Goal: Contribute content: Add original content to the website for others to see

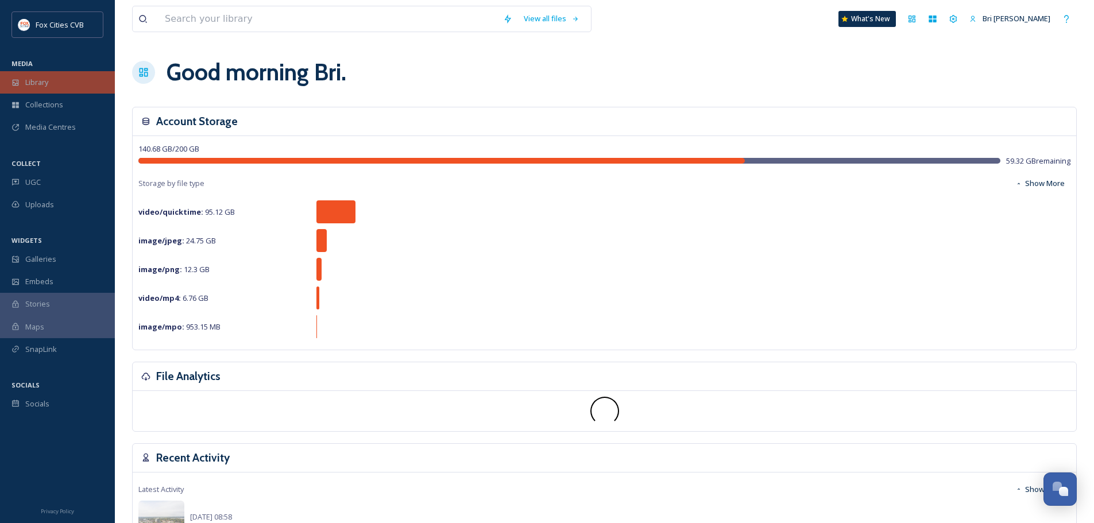
click at [45, 86] on span "Library" at bounding box center [36, 82] width 23 height 11
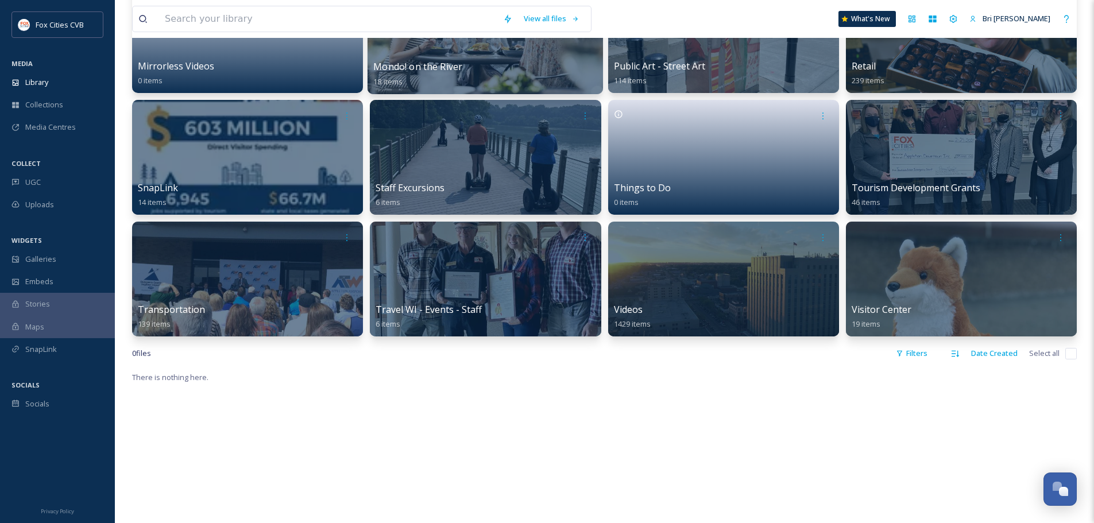
scroll to position [689, 0]
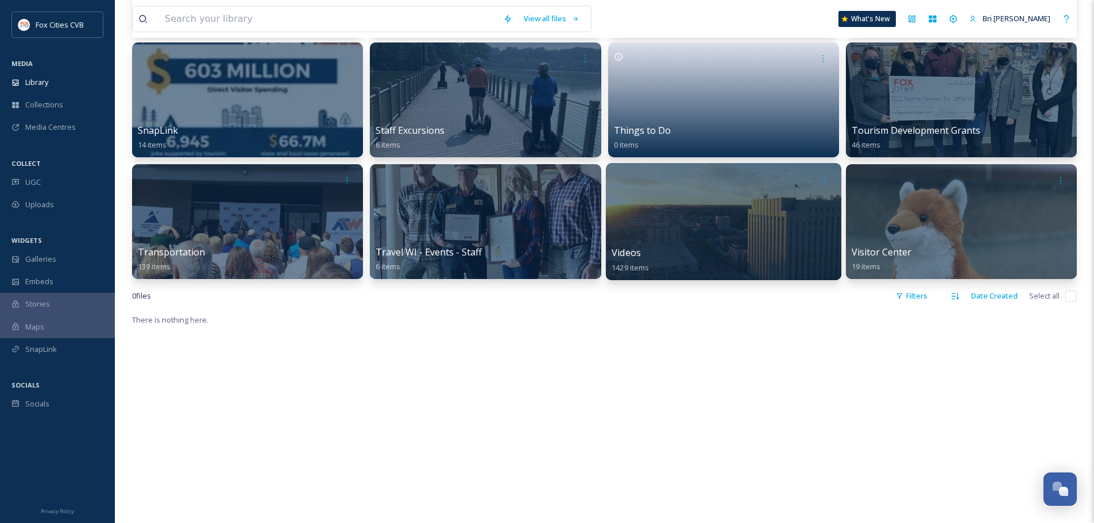
click at [668, 202] on div at bounding box center [722, 221] width 235 height 117
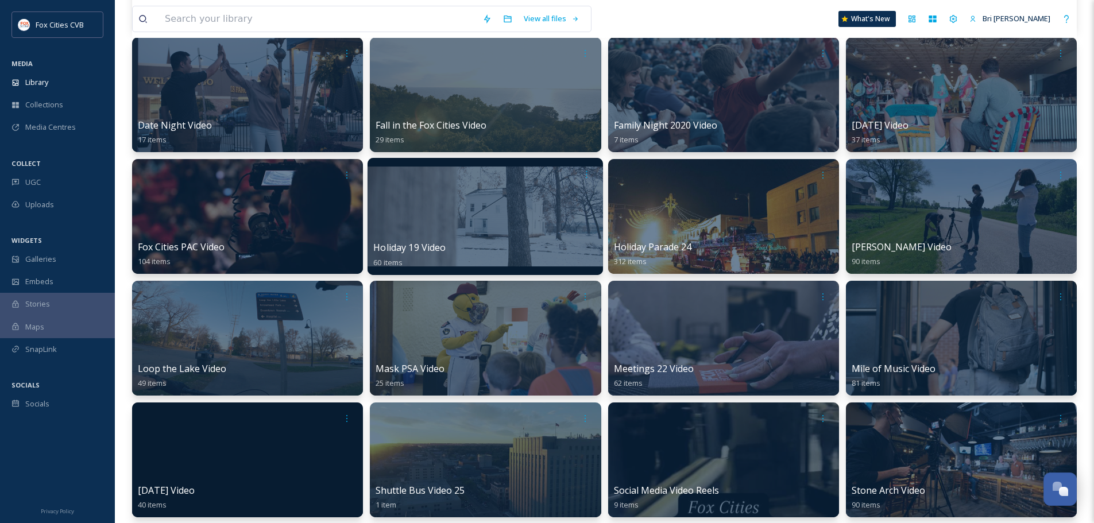
scroll to position [230, 0]
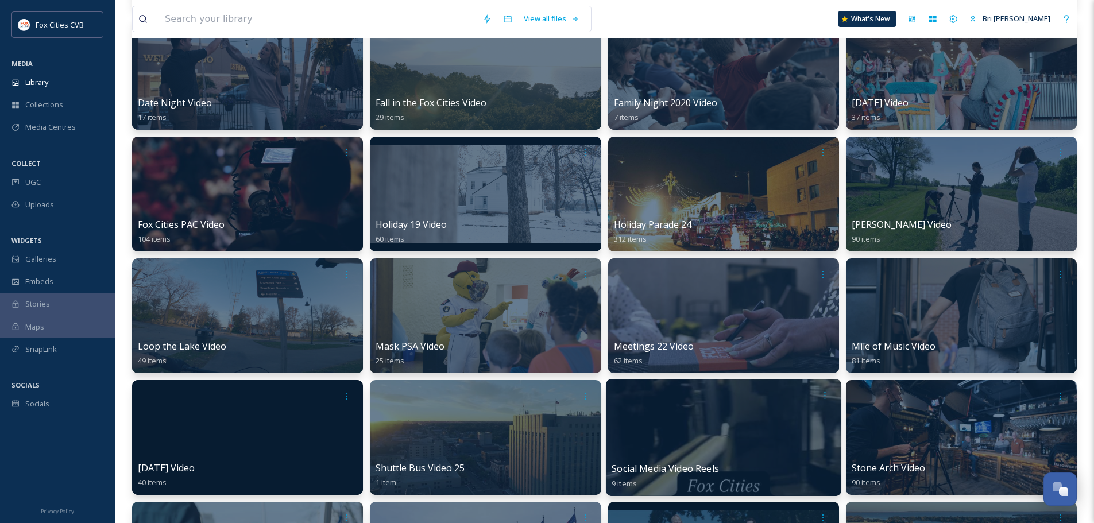
click at [733, 455] on div at bounding box center [722, 437] width 235 height 117
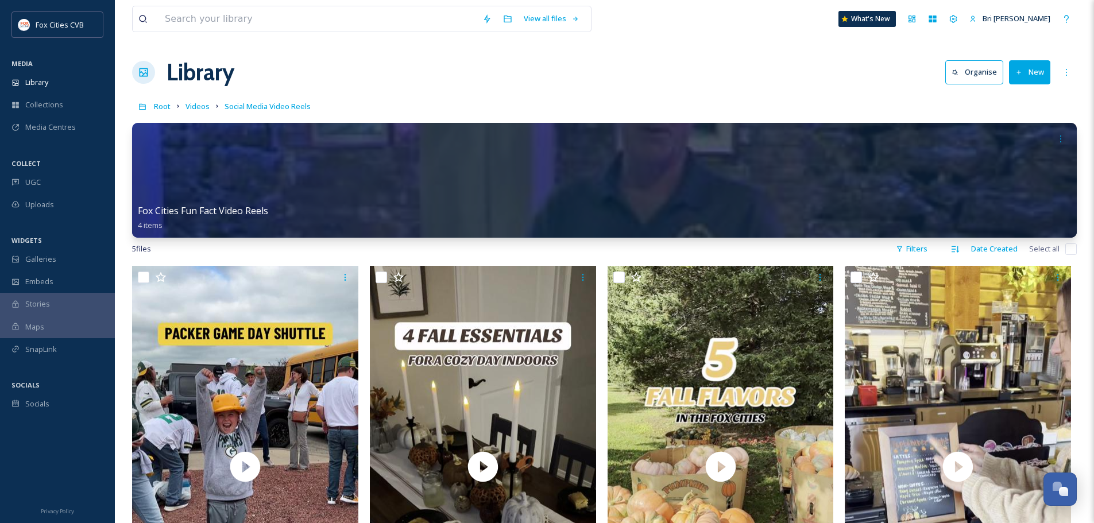
click at [1016, 74] on icon at bounding box center [1018, 72] width 7 height 7
click at [1004, 92] on div "File Upload" at bounding box center [1017, 99] width 65 height 22
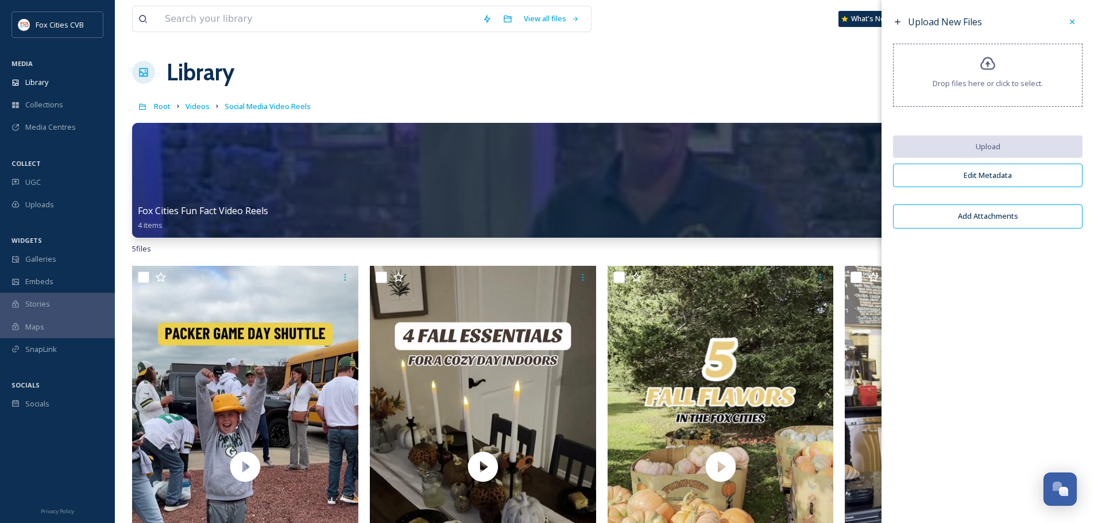
click at [994, 74] on div "Drop files here or click to select." at bounding box center [988, 75] width 190 height 63
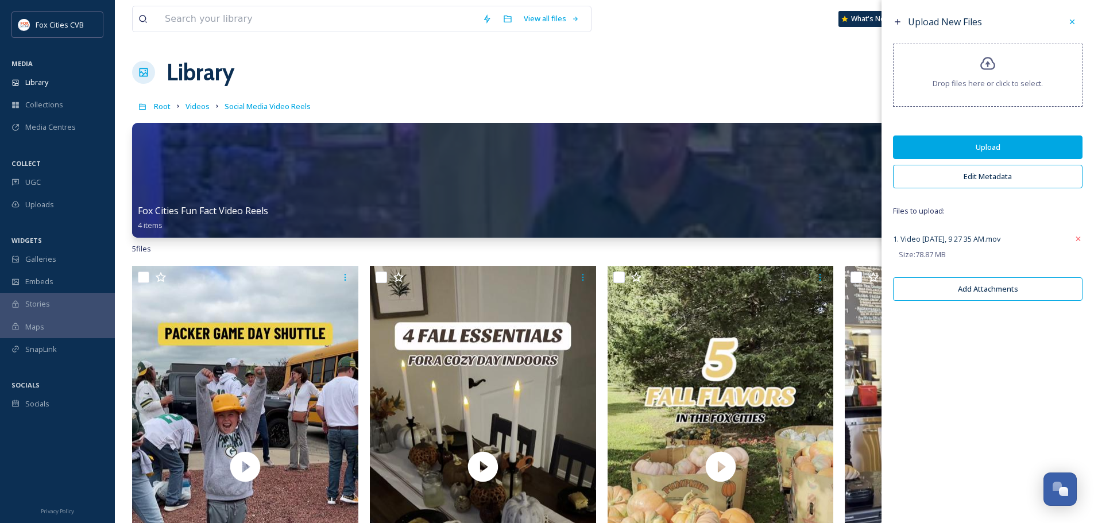
click at [953, 171] on button "Edit Metadata" at bounding box center [988, 177] width 190 height 24
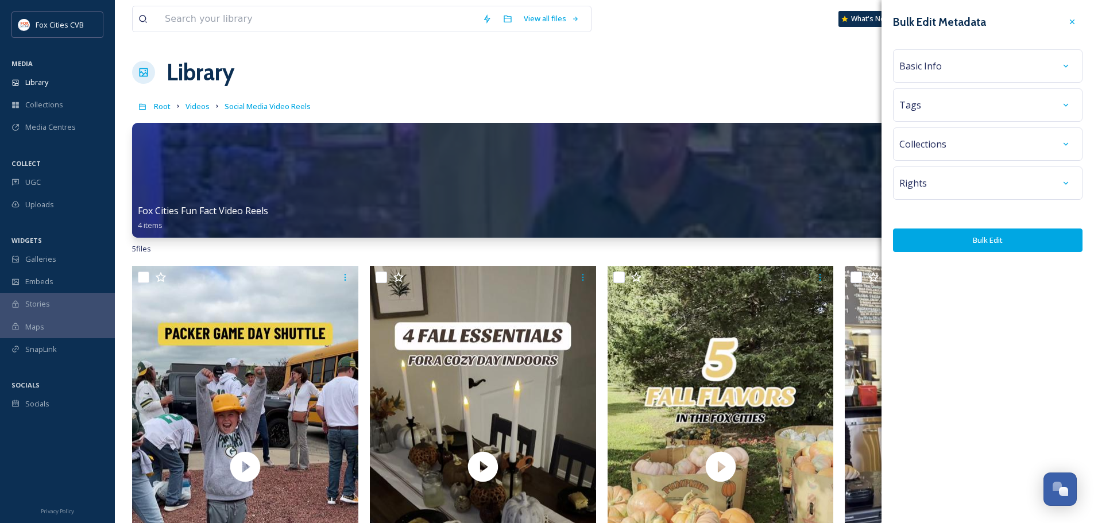
click at [949, 72] on div "Basic Info" at bounding box center [987, 66] width 177 height 21
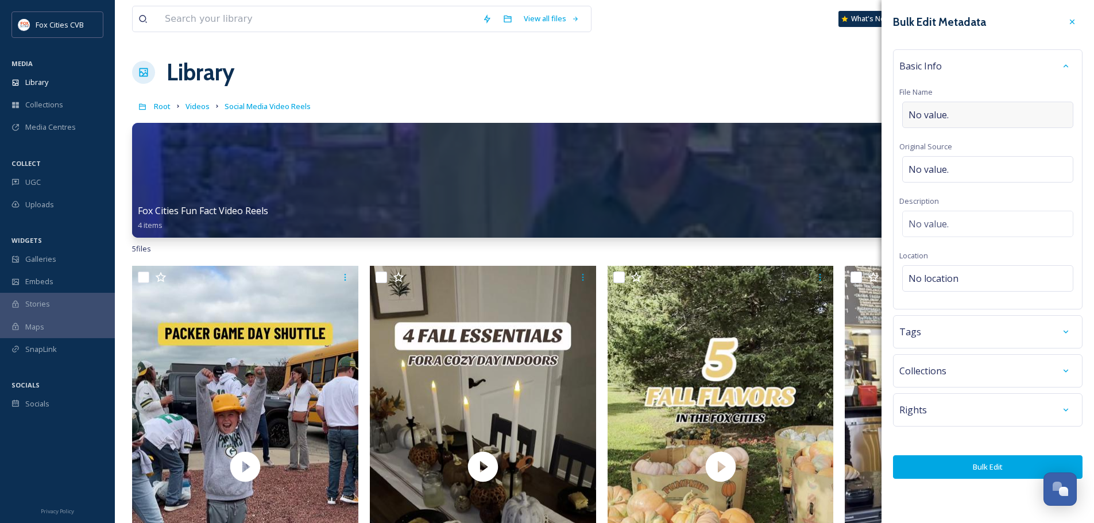
click at [952, 110] on div "No value." at bounding box center [987, 115] width 171 height 26
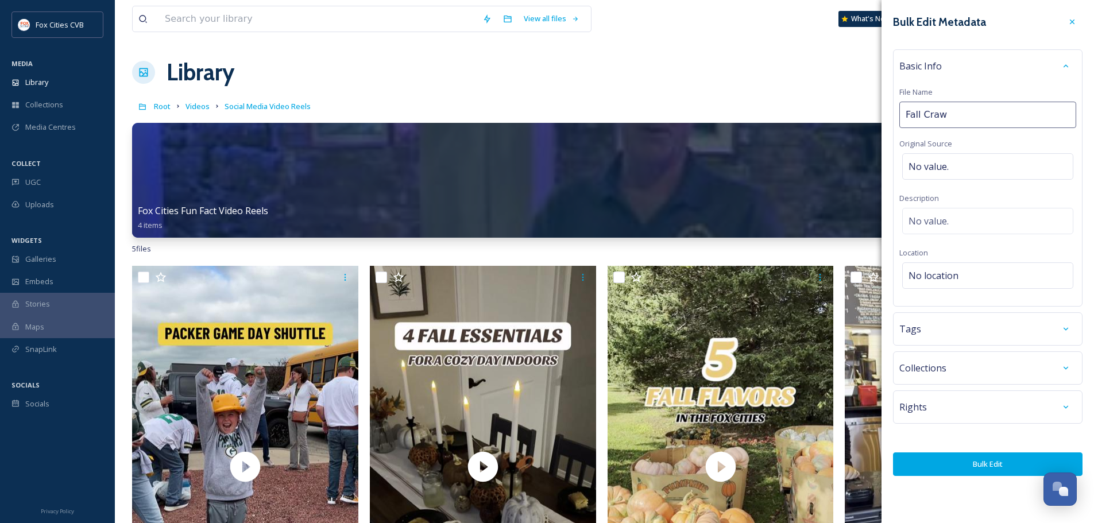
type input "Fall Crawl"
click at [940, 466] on button "Bulk Edit" at bounding box center [988, 465] width 190 height 24
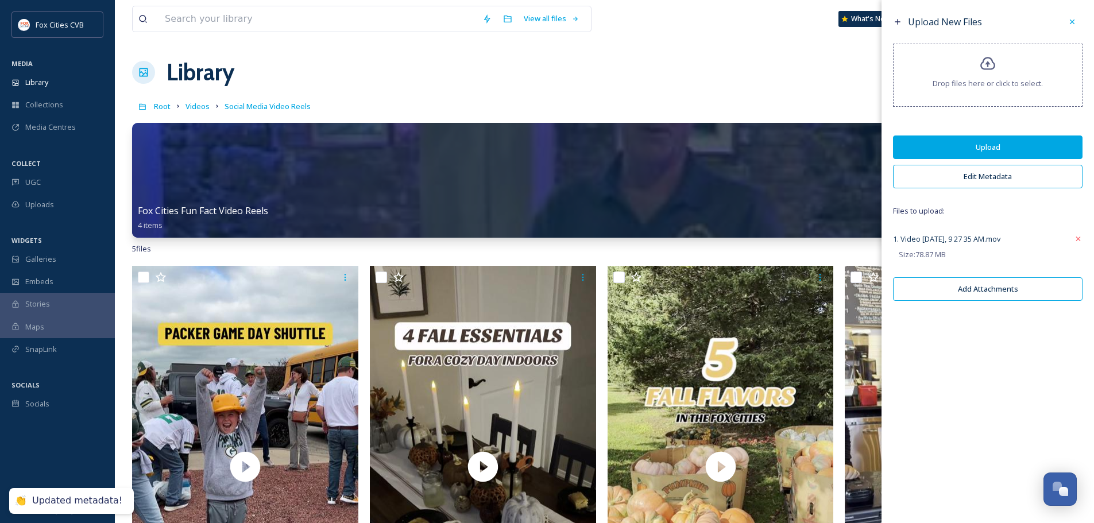
click at [933, 153] on button "Upload" at bounding box center [988, 148] width 190 height 24
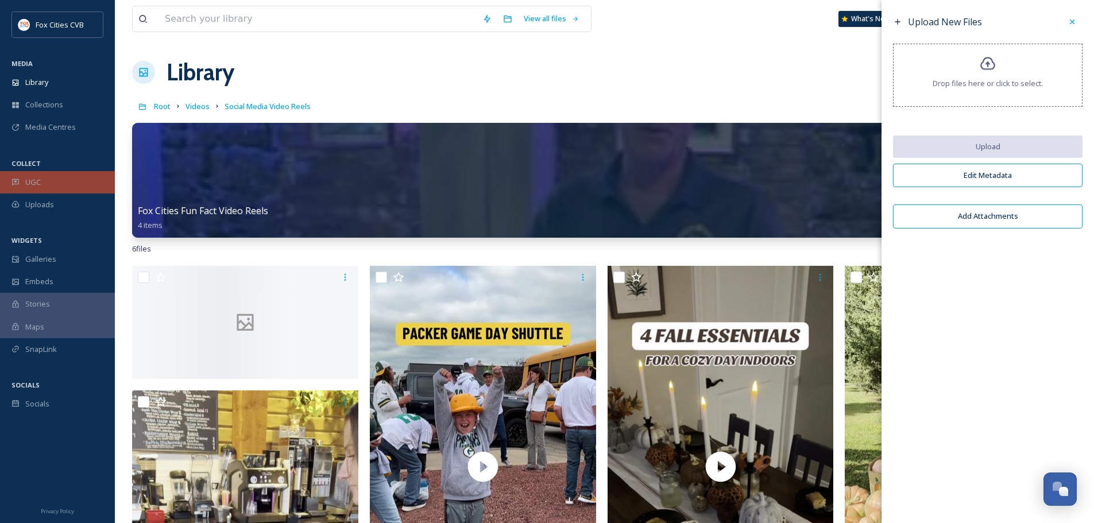
click at [63, 184] on div "UGC" at bounding box center [57, 182] width 115 height 22
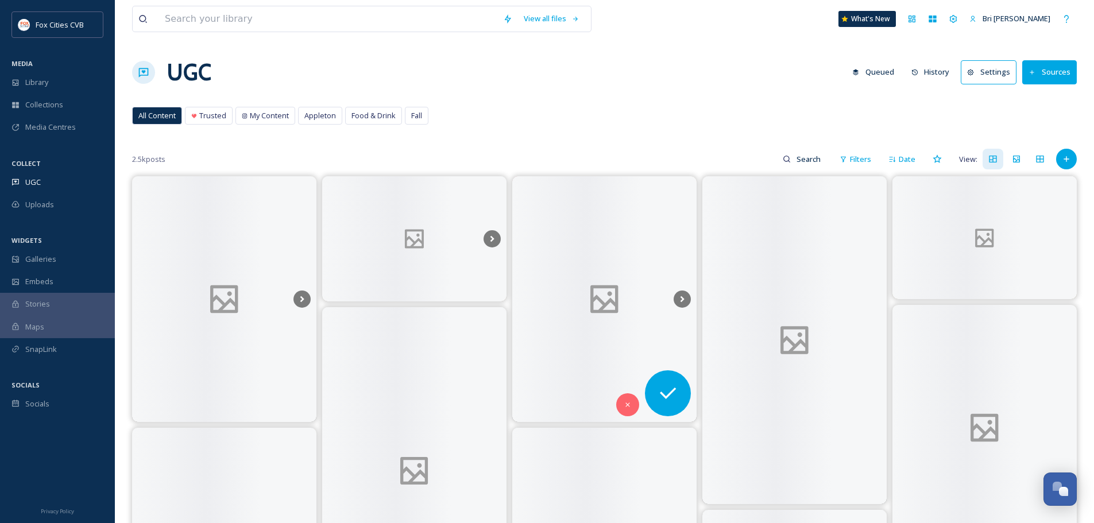
scroll to position [57, 0]
